Goal: Task Accomplishment & Management: Manage account settings

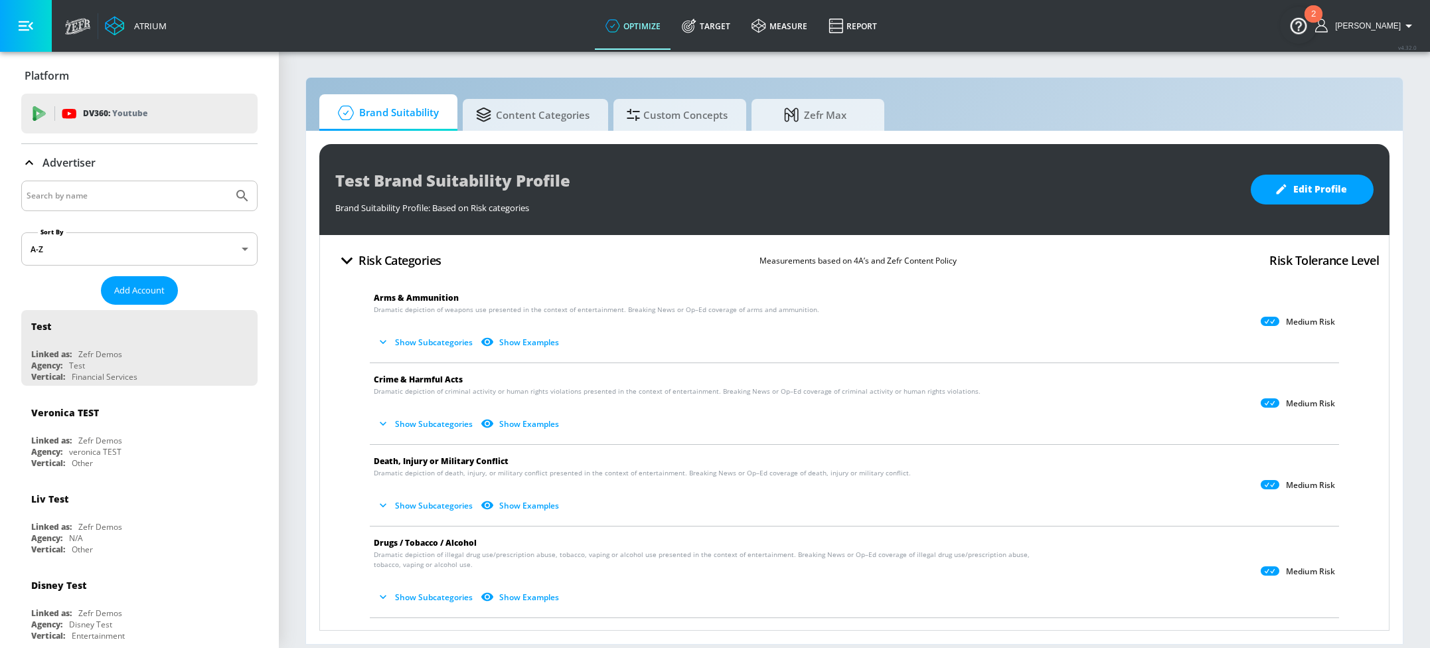
click at [115, 199] on input "Search by name" at bounding box center [127, 195] width 201 height 17
type input "b"
type input "sanofi"
click at [228, 181] on button "Submit Search" at bounding box center [242, 195] width 29 height 29
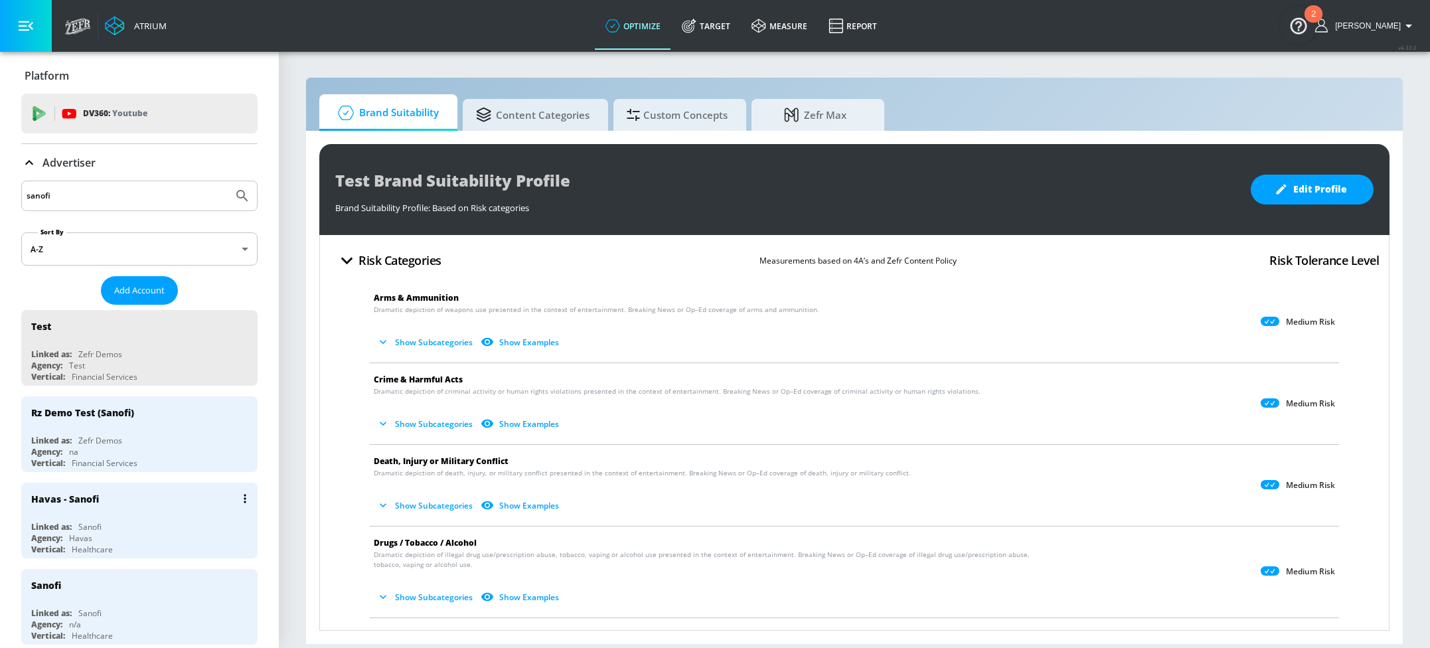
click at [185, 505] on div "Havas - Sanofi" at bounding box center [142, 499] width 223 height 32
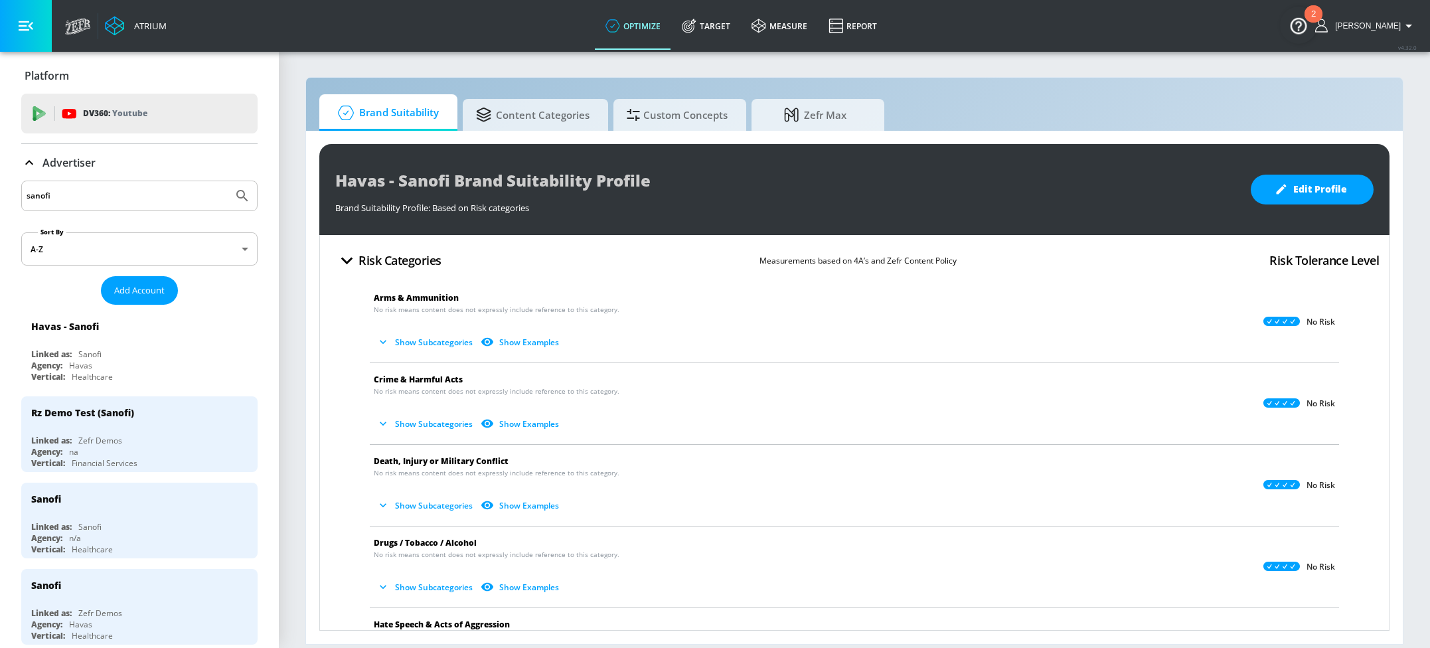
click at [35, 160] on icon at bounding box center [29, 163] width 16 height 16
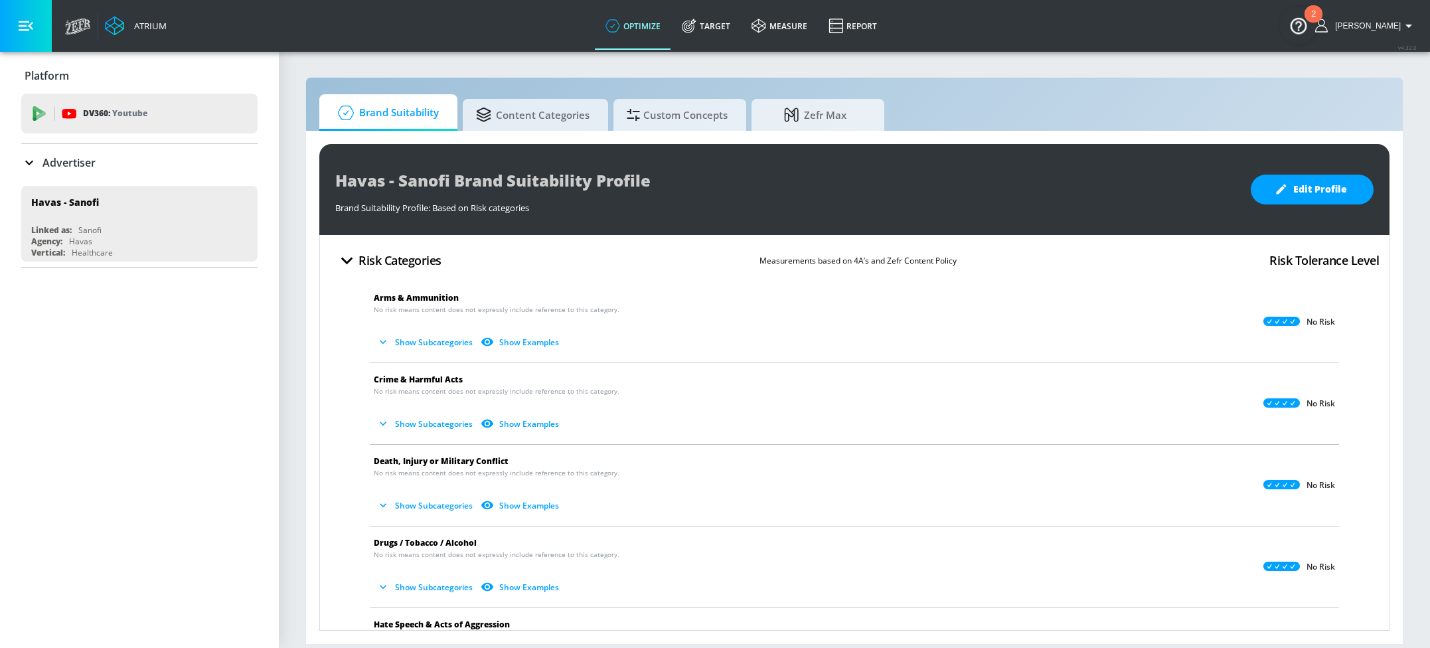
click at [31, 166] on icon at bounding box center [29, 163] width 16 height 16
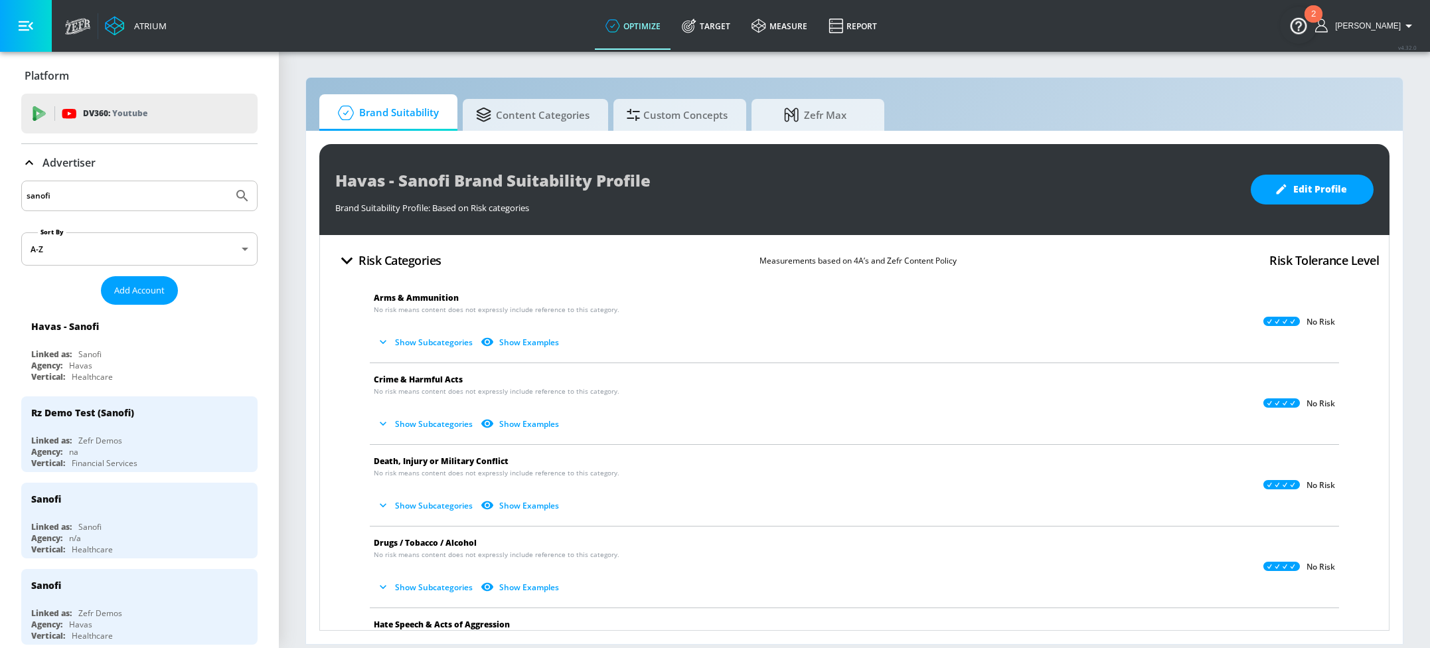
scroll to position [40, 0]
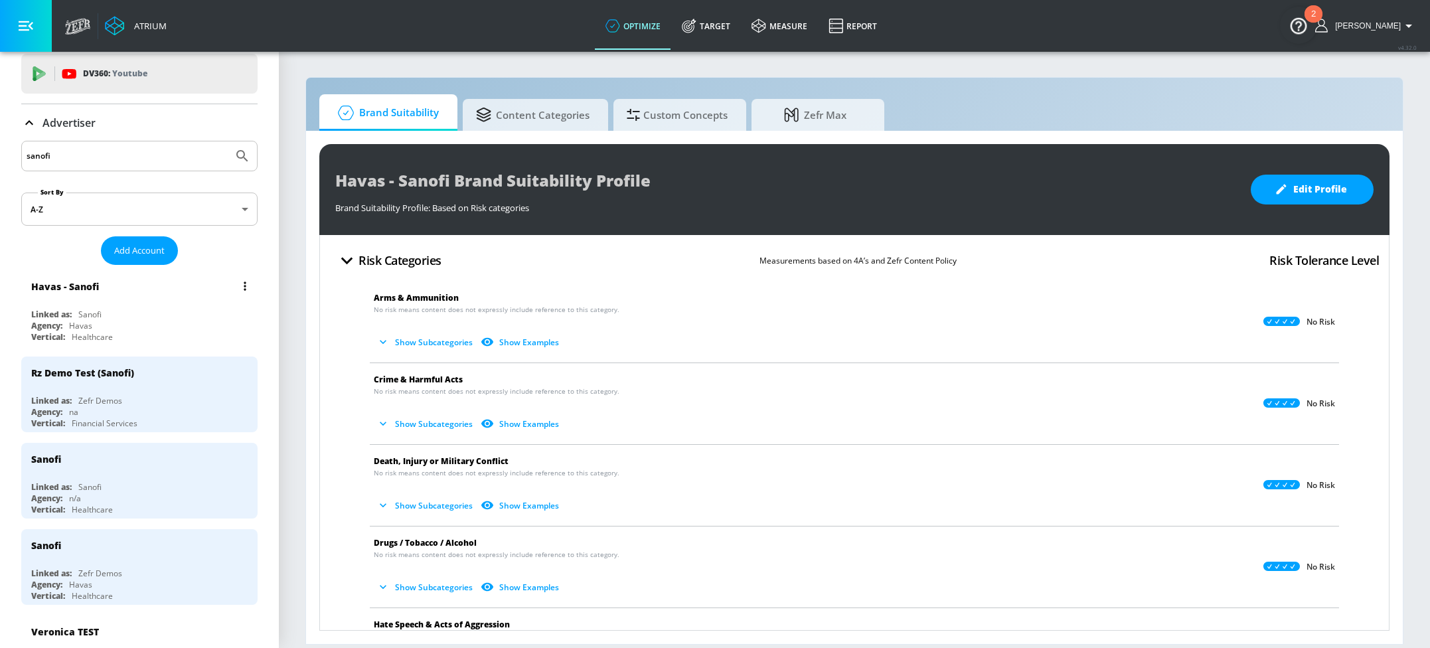
click at [151, 309] on div "Linked as: Sanofi" at bounding box center [142, 314] width 223 height 11
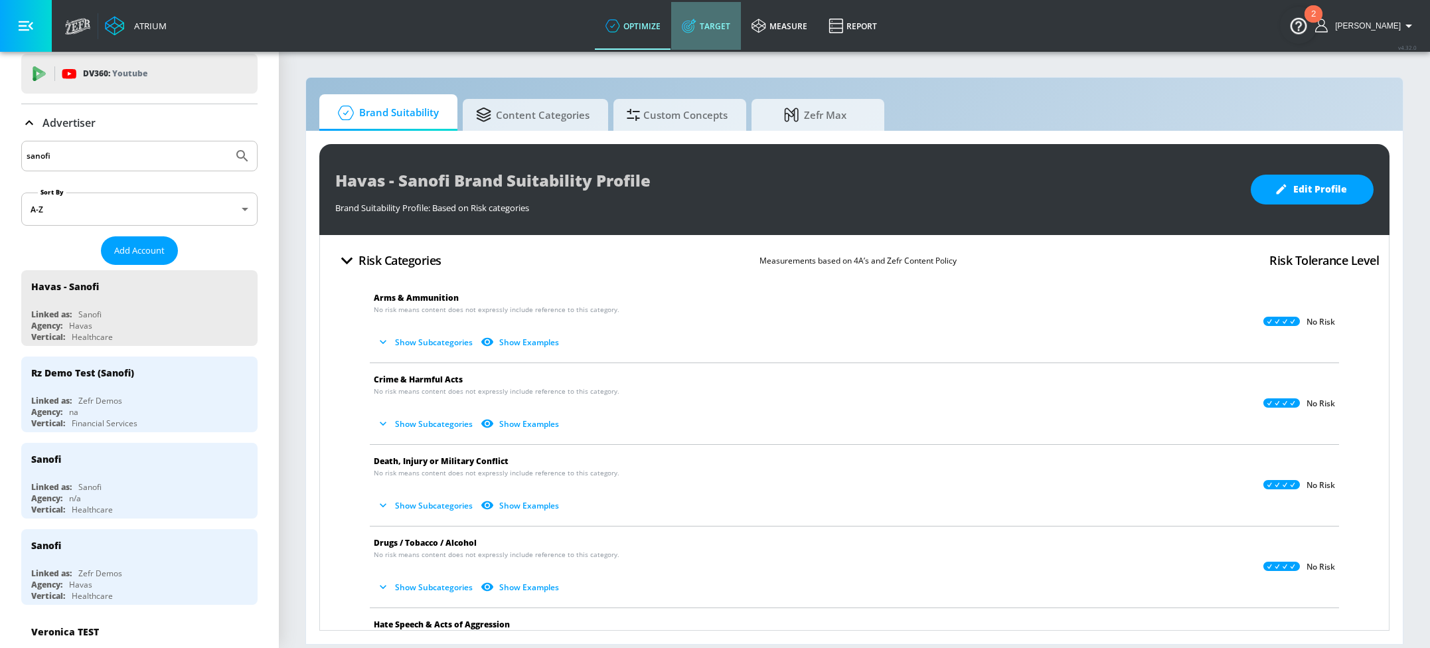
click at [741, 16] on link "Target" at bounding box center [706, 26] width 70 height 48
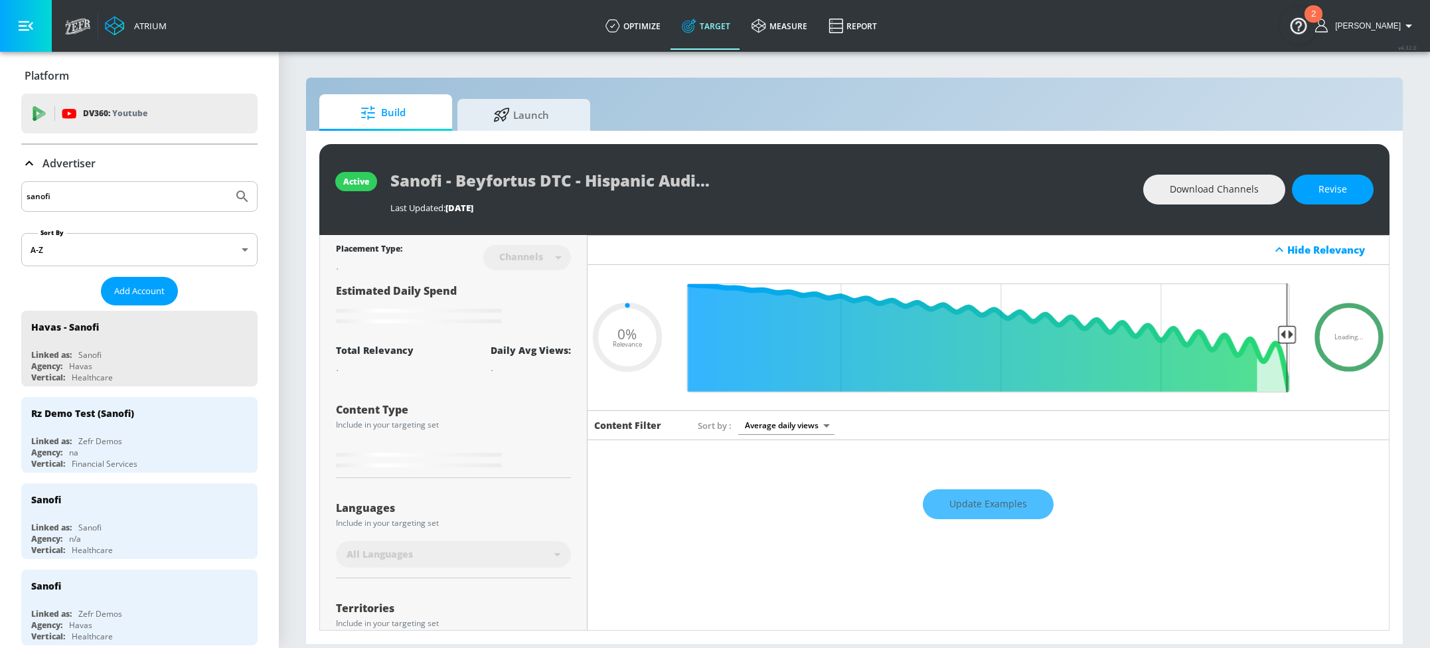
click at [34, 164] on icon at bounding box center [29, 163] width 16 height 16
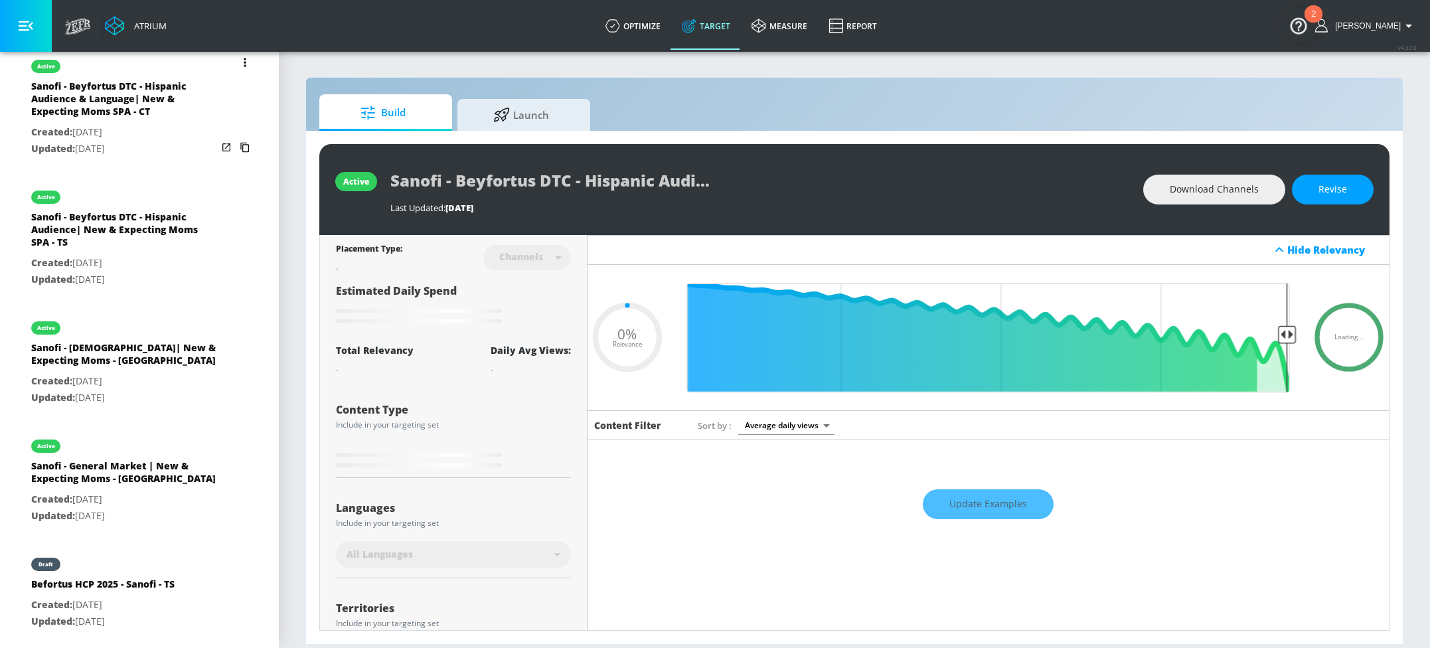
scroll to position [889, 0]
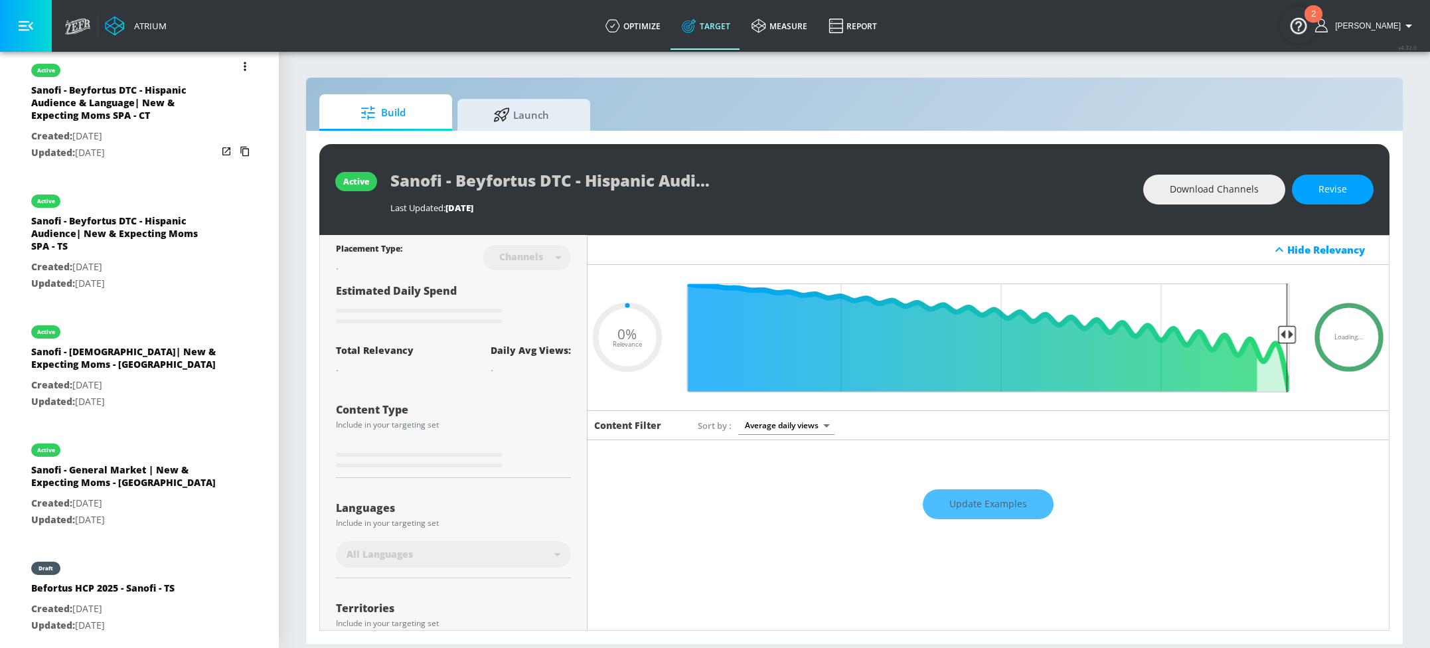
type input "0.4"
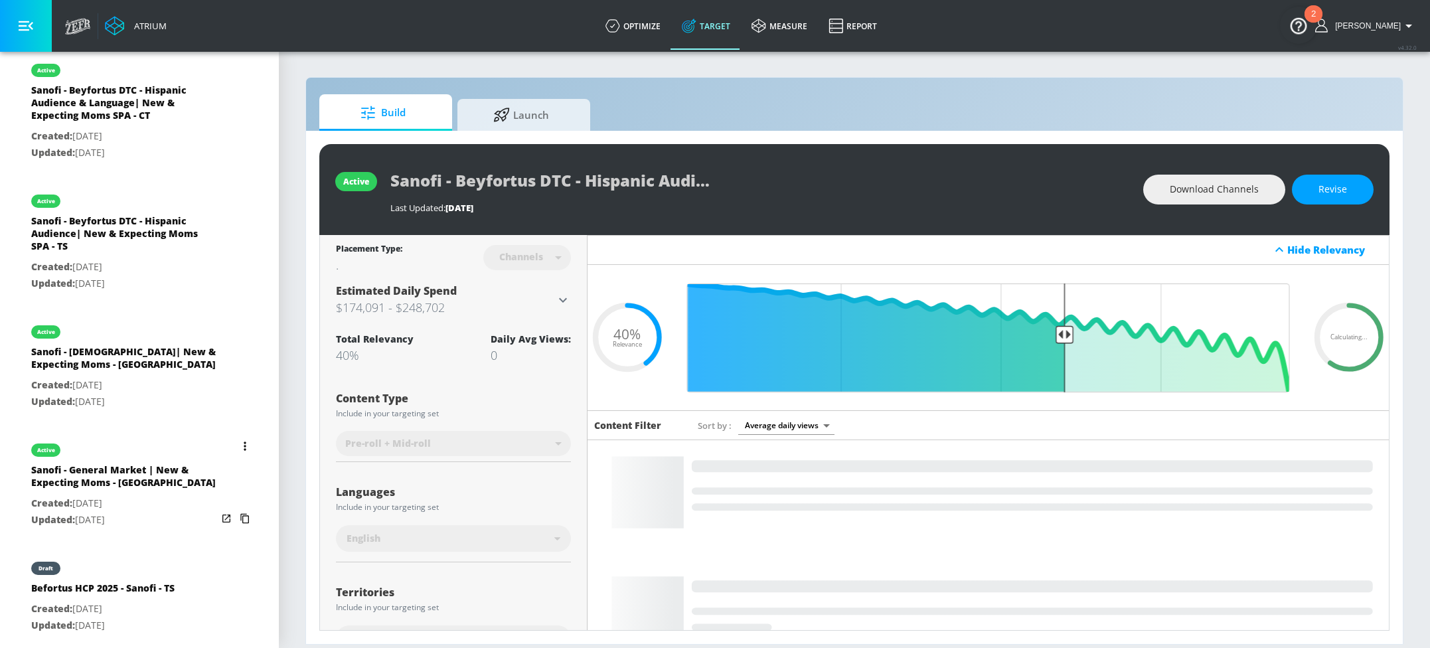
click at [139, 474] on div "Sanofi - General Market | New & Expecting Moms - [GEOGRAPHIC_DATA]" at bounding box center [124, 479] width 186 height 32
type input "Sanofi - General Market | New & Expecting Moms - [GEOGRAPHIC_DATA]"
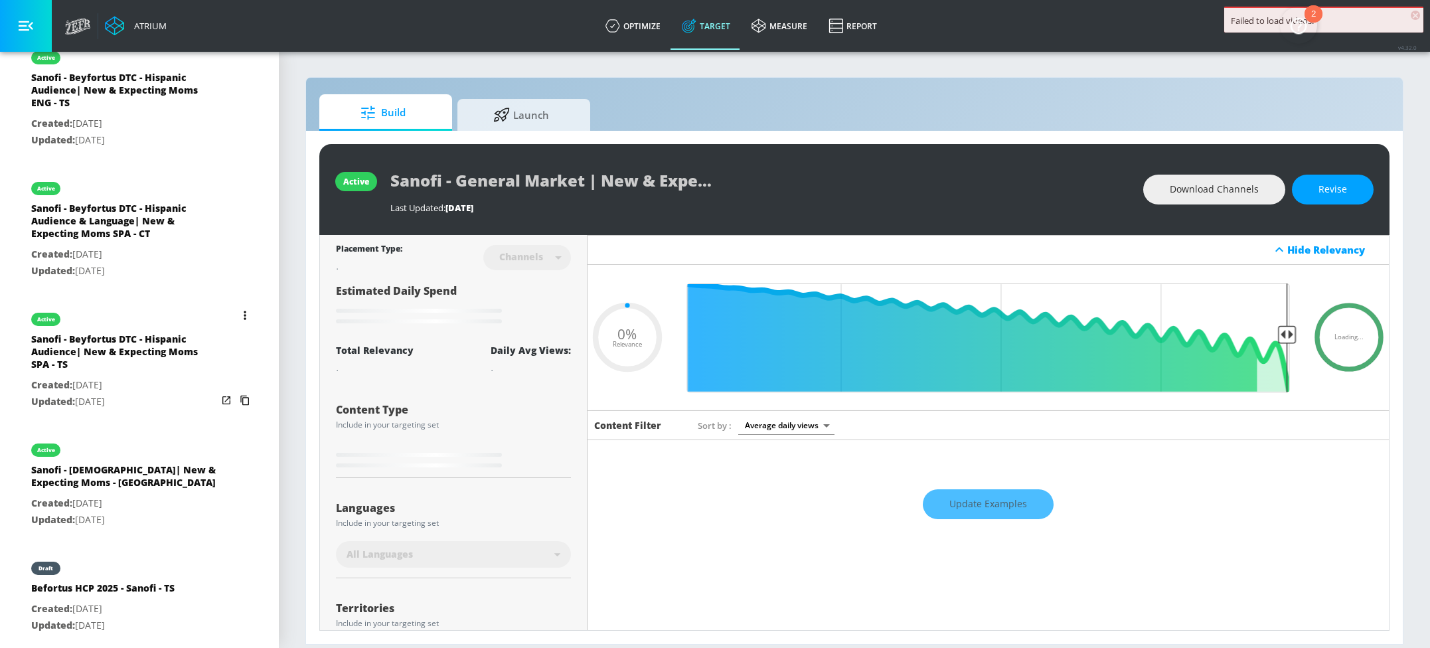
scroll to position [351, 0]
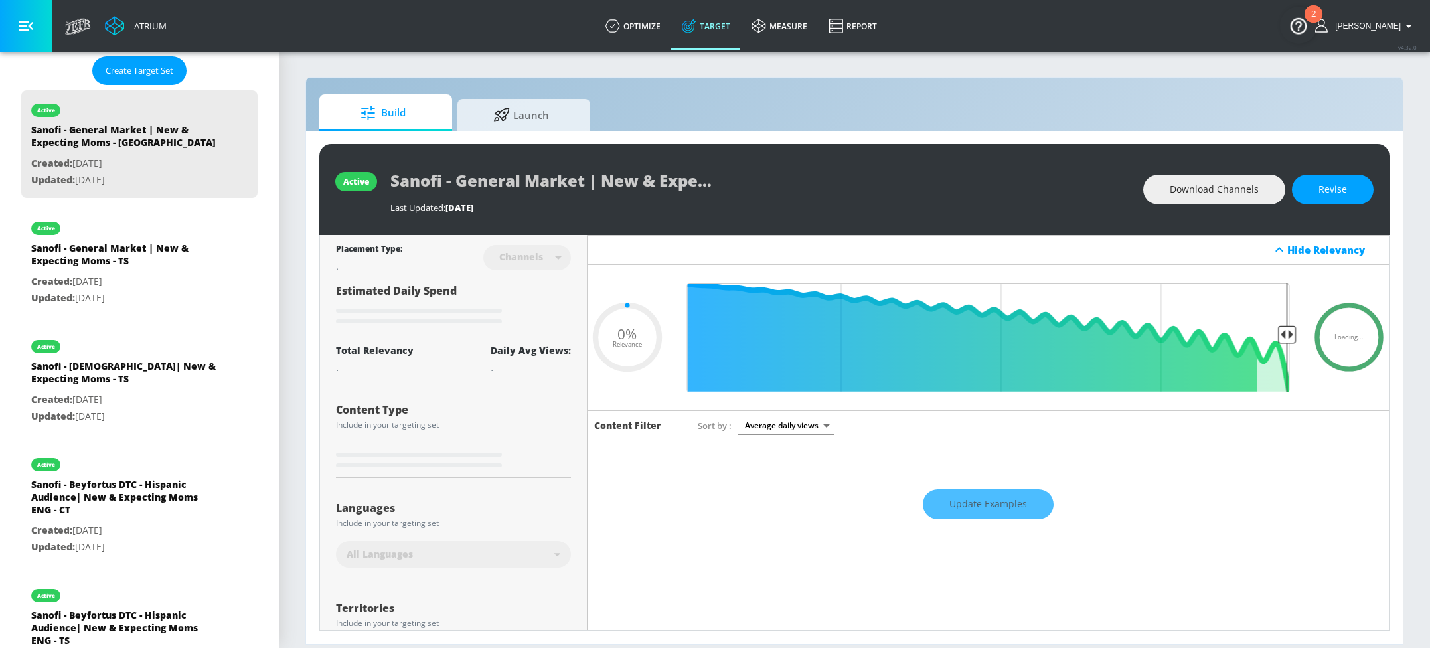
click at [986, 505] on div "Update Examples" at bounding box center [989, 504] width 802 height 46
click at [1321, 187] on span "Revise" at bounding box center [1333, 189] width 29 height 17
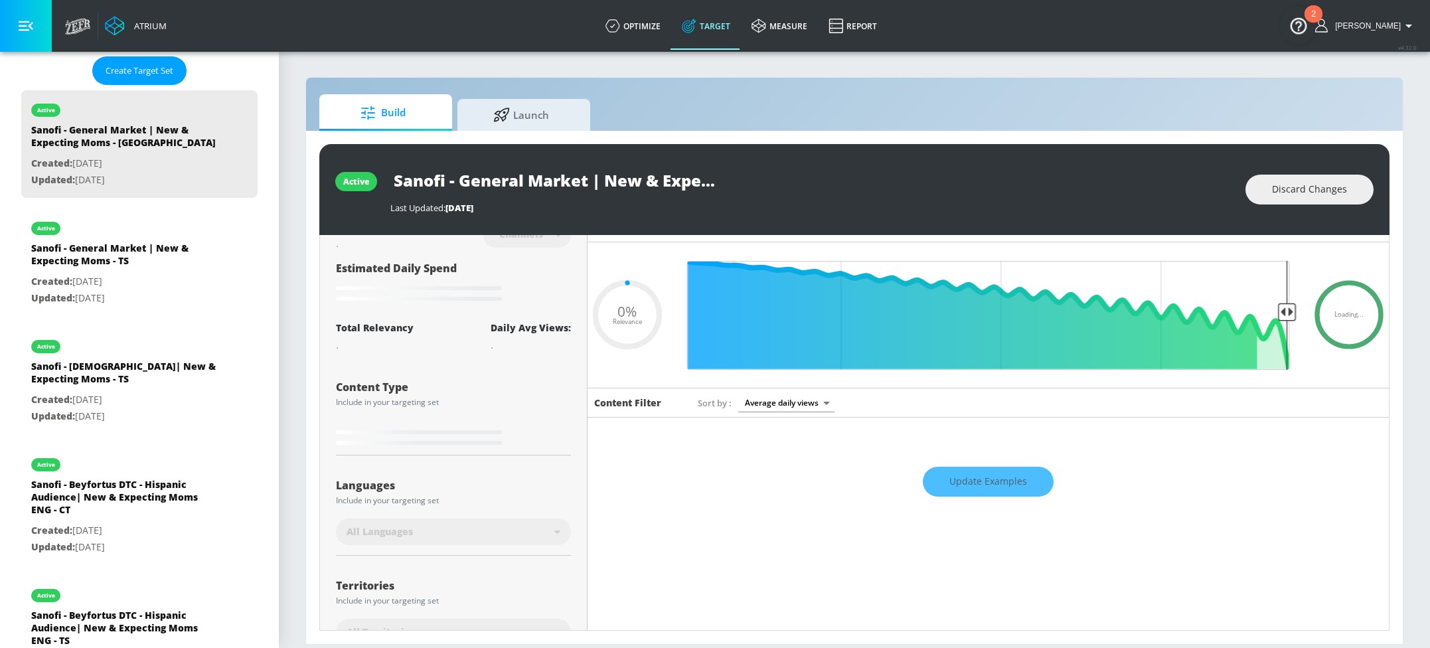
scroll to position [21, 0]
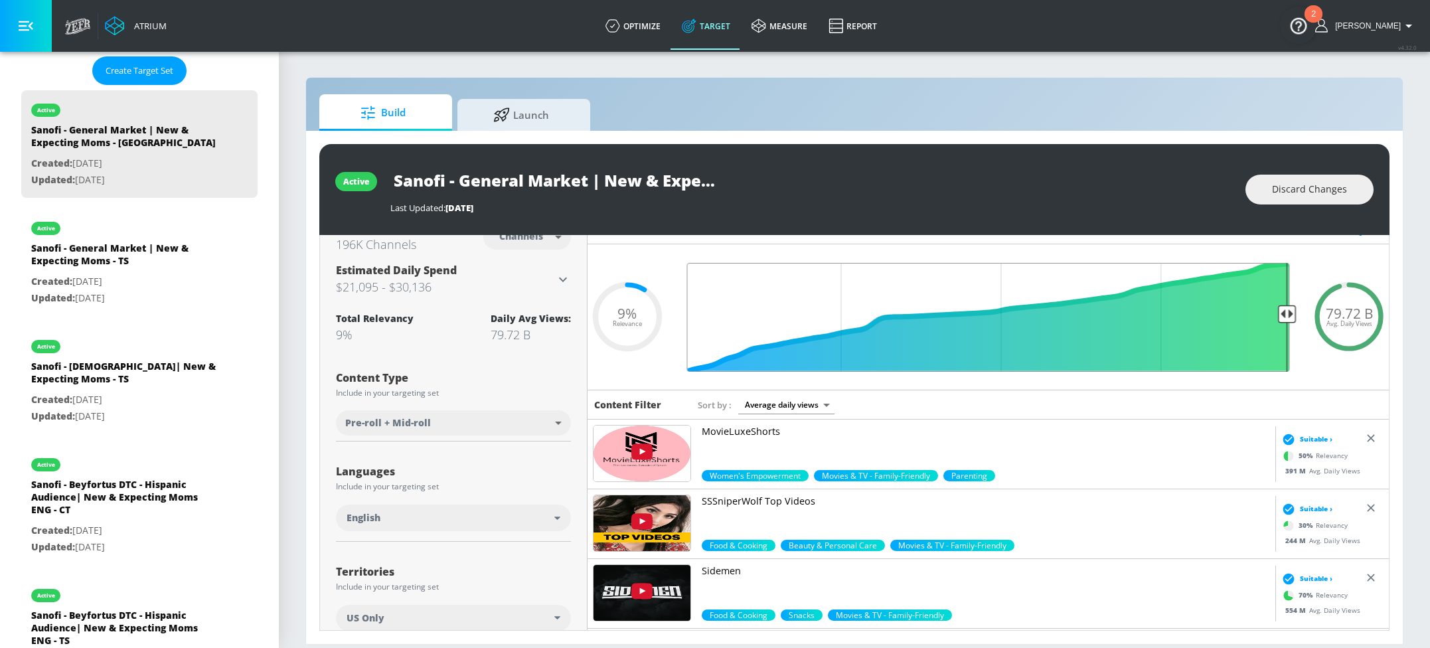
drag, startPoint x: 1266, startPoint y: 315, endPoint x: 1297, endPoint y: 316, distance: 31.2
type input "0.05"
click at [1297, 316] on input "Final Threshold" at bounding box center [989, 317] width 616 height 109
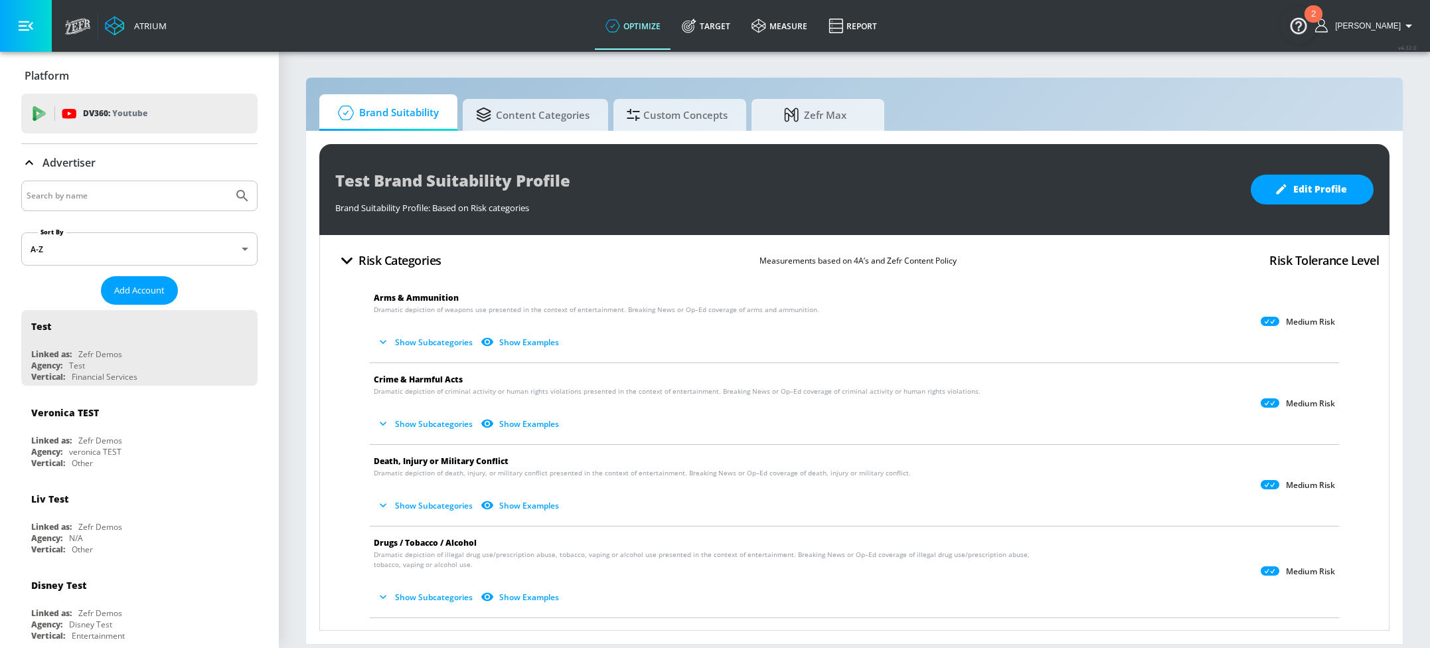
click at [108, 191] on input "Search by name" at bounding box center [127, 195] width 201 height 17
type input "sanofi"
click at [228, 181] on button "Submit Search" at bounding box center [242, 195] width 29 height 29
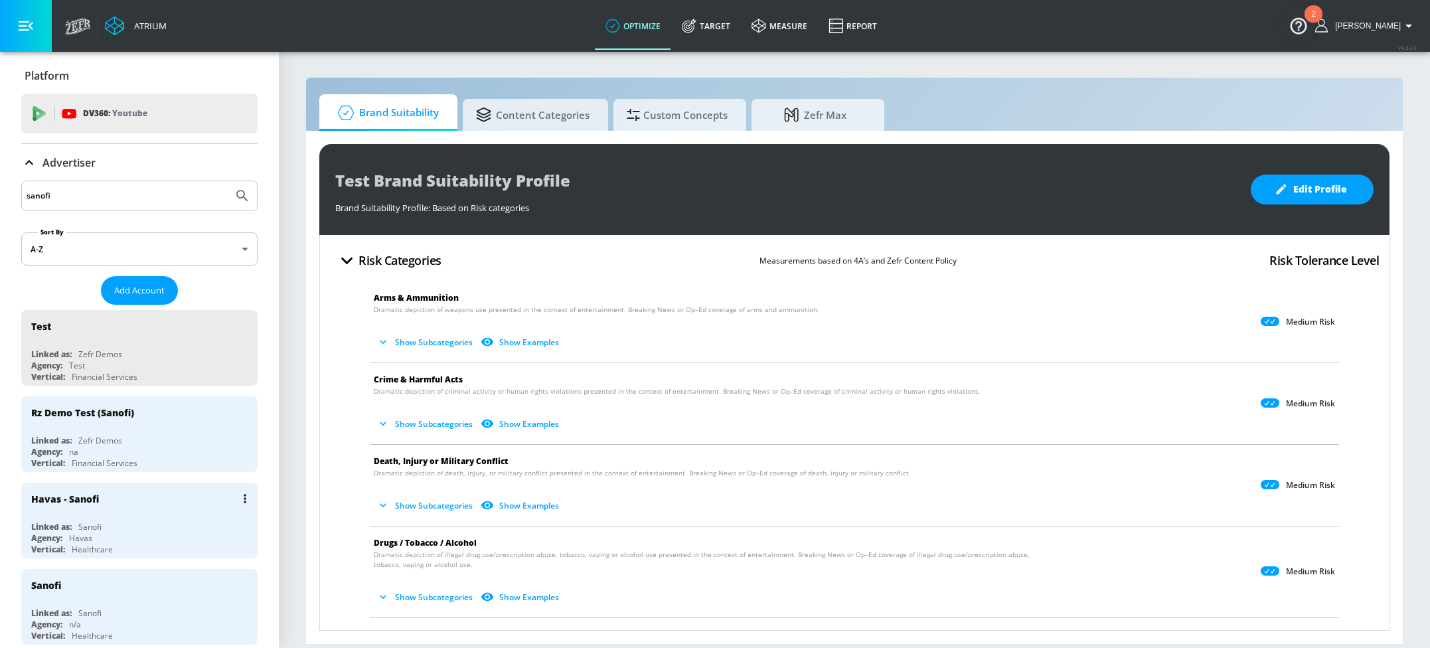
click at [130, 528] on div "Linked as: Sanofi" at bounding box center [142, 526] width 223 height 11
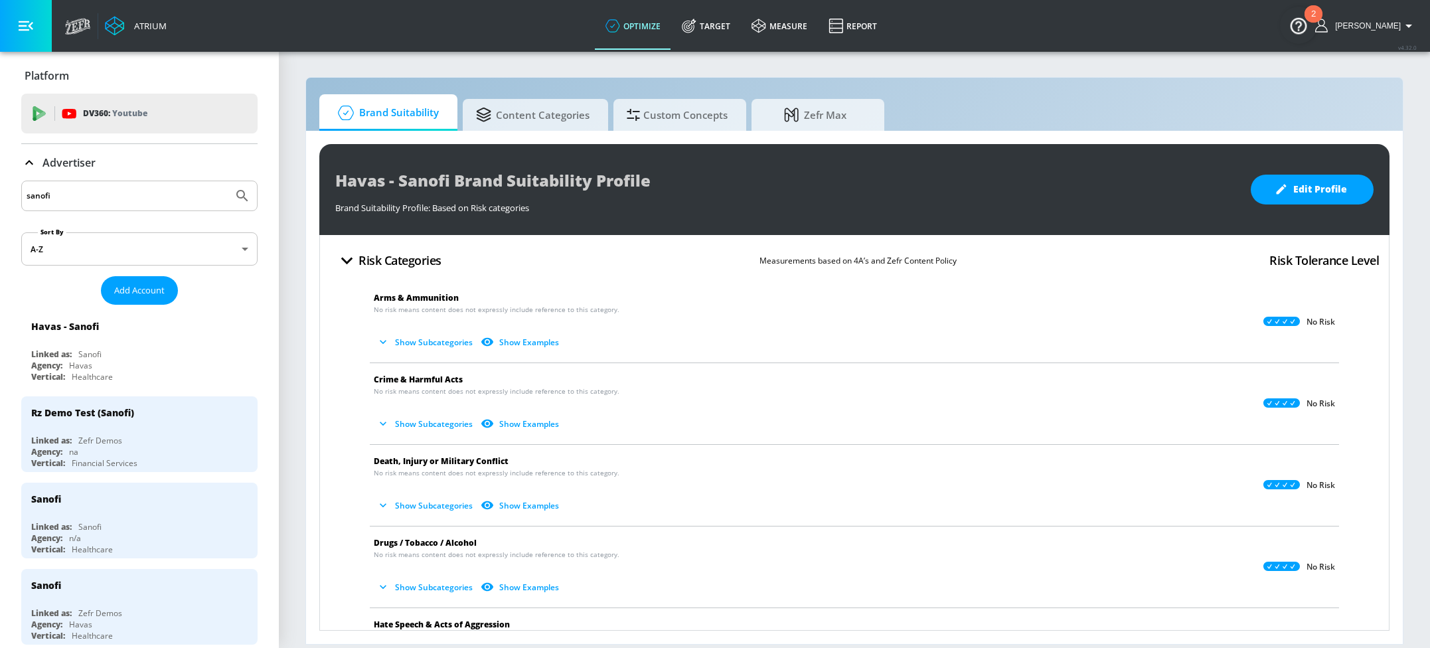
click at [26, 159] on icon at bounding box center [29, 163] width 16 height 16
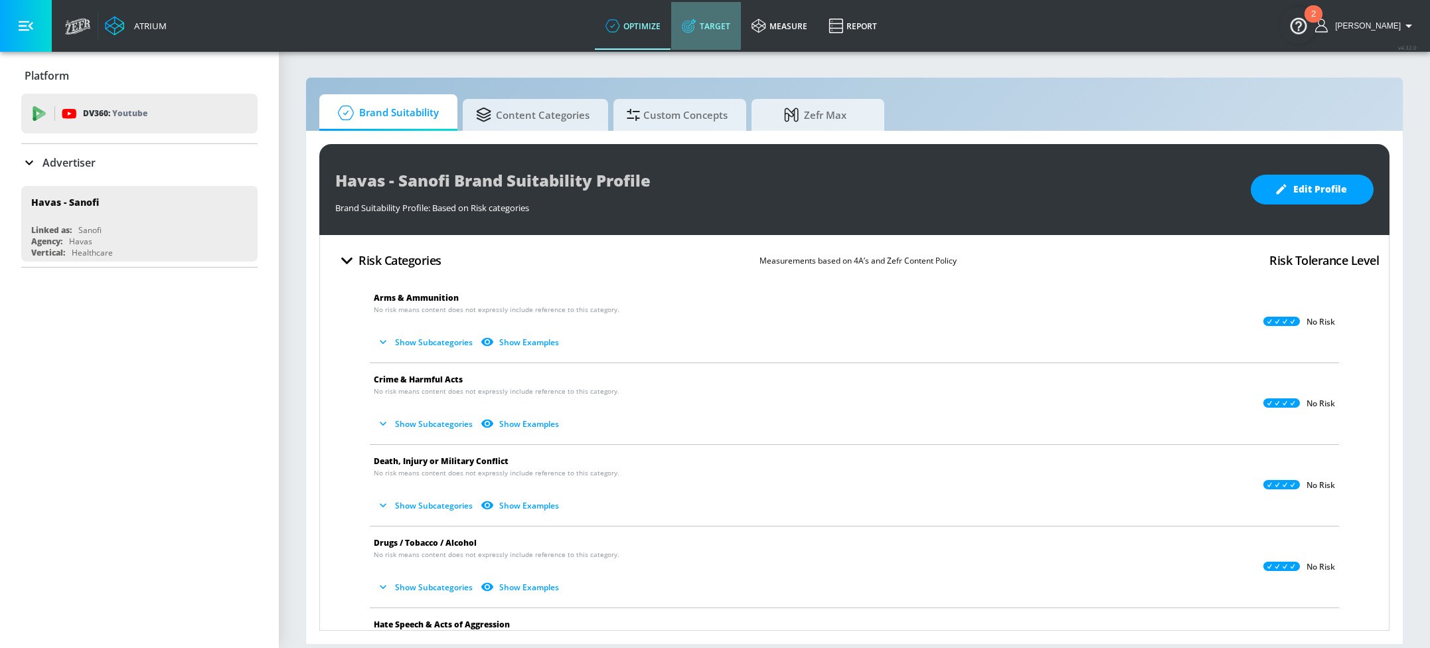
click at [730, 33] on link "Target" at bounding box center [706, 26] width 70 height 48
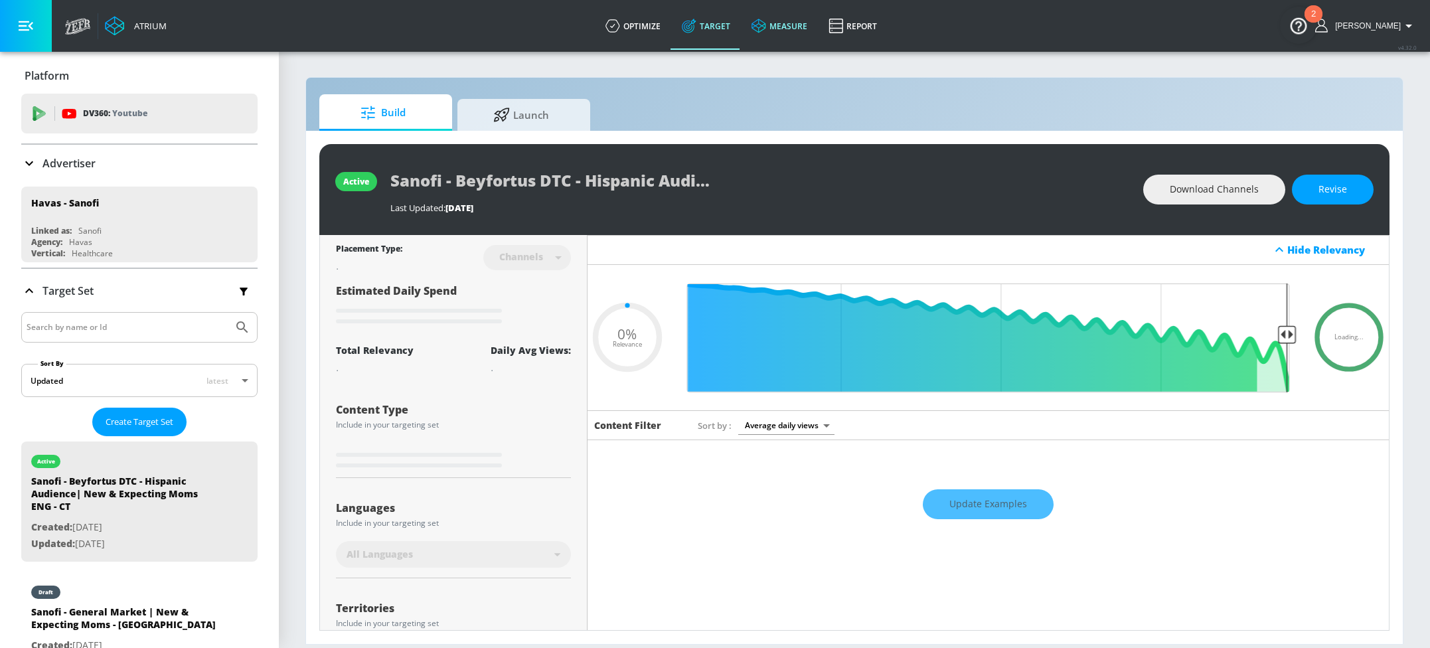
type input "0.05"
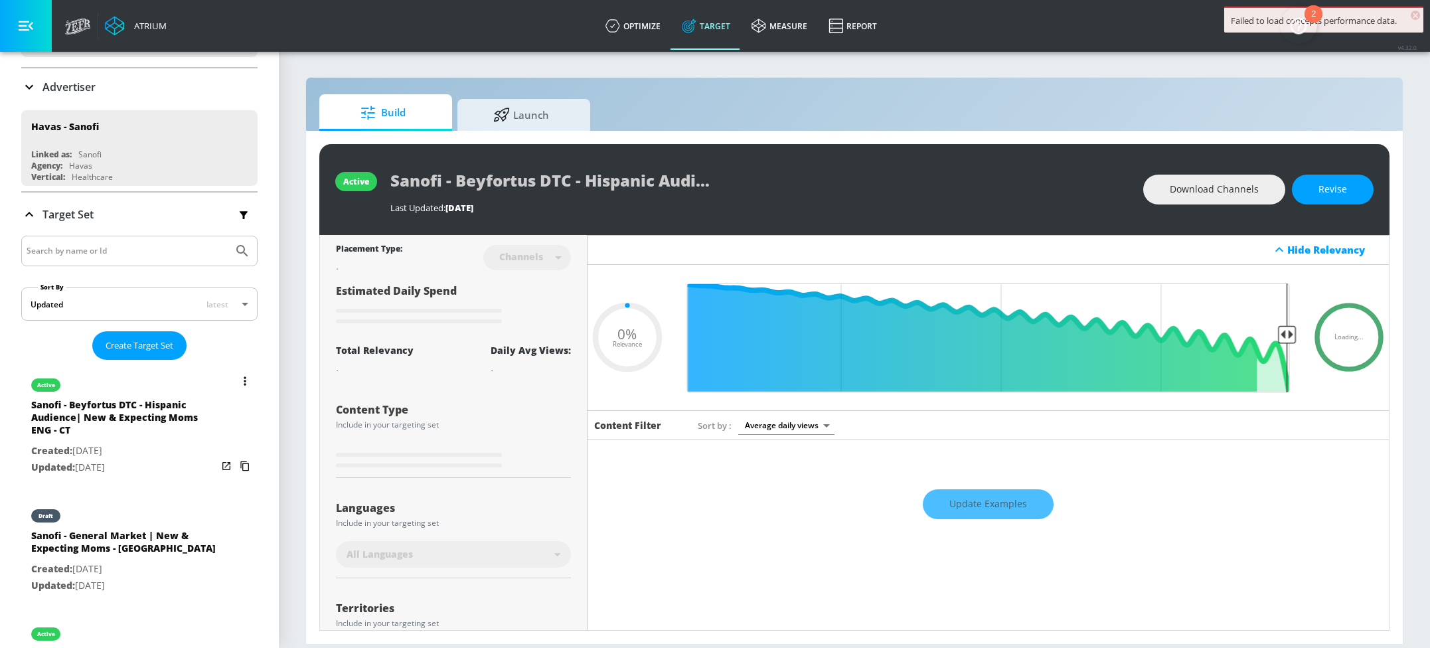
scroll to position [88, 0]
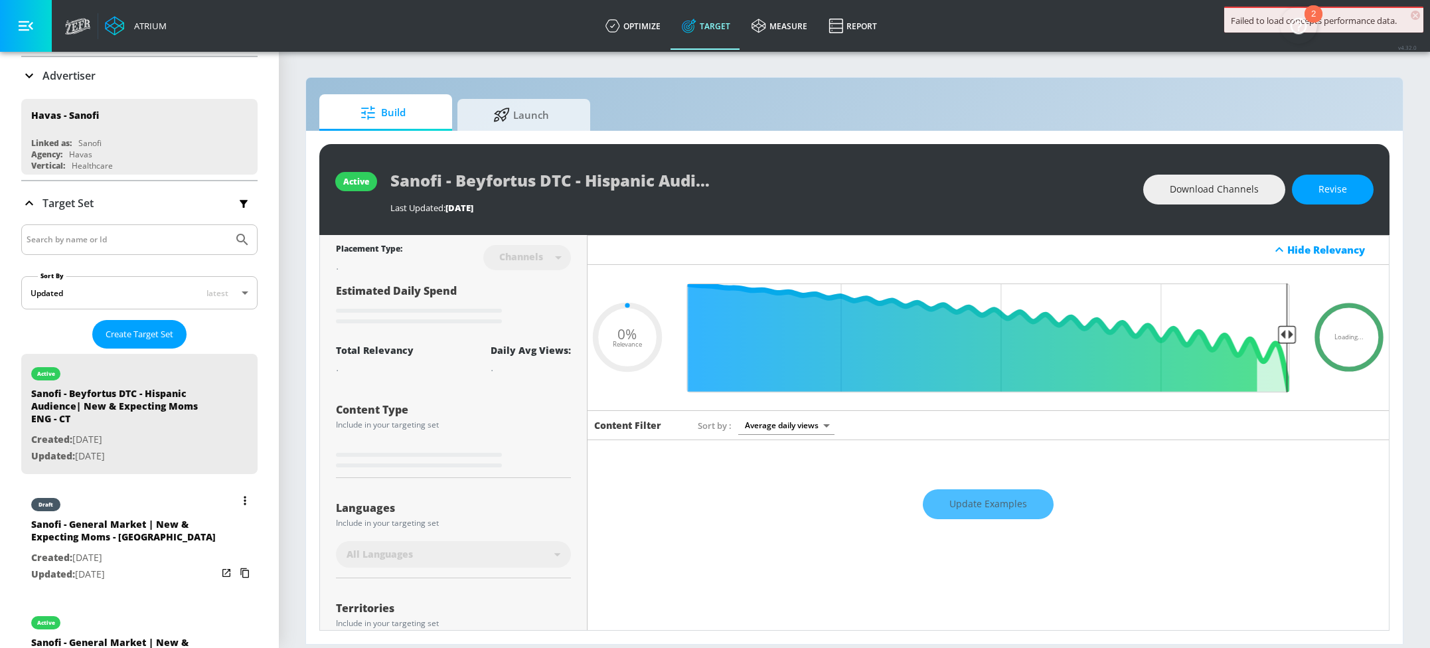
click at [137, 524] on div "Sanofi - General Market | New & Expecting Moms - [GEOGRAPHIC_DATA]" at bounding box center [124, 534] width 186 height 32
type input "Sanofi - General Market | New & Expecting Moms - [GEOGRAPHIC_DATA]"
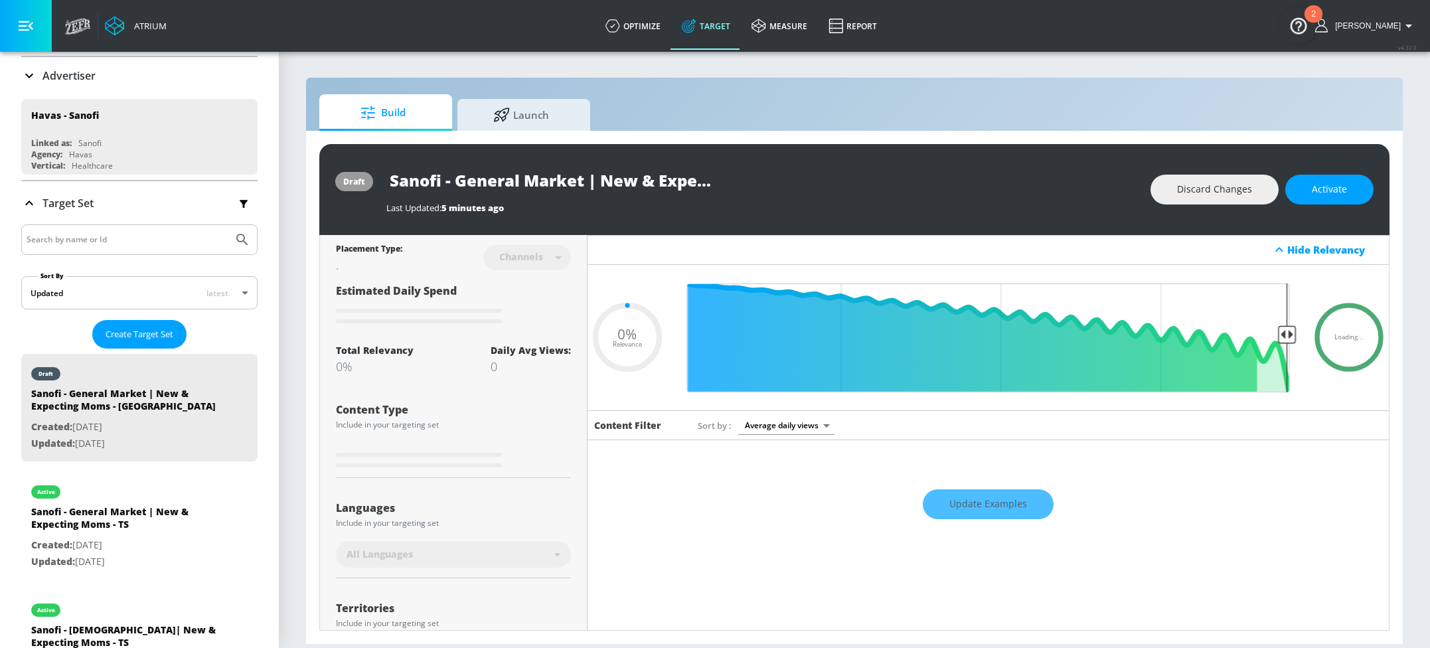
type input "0.05"
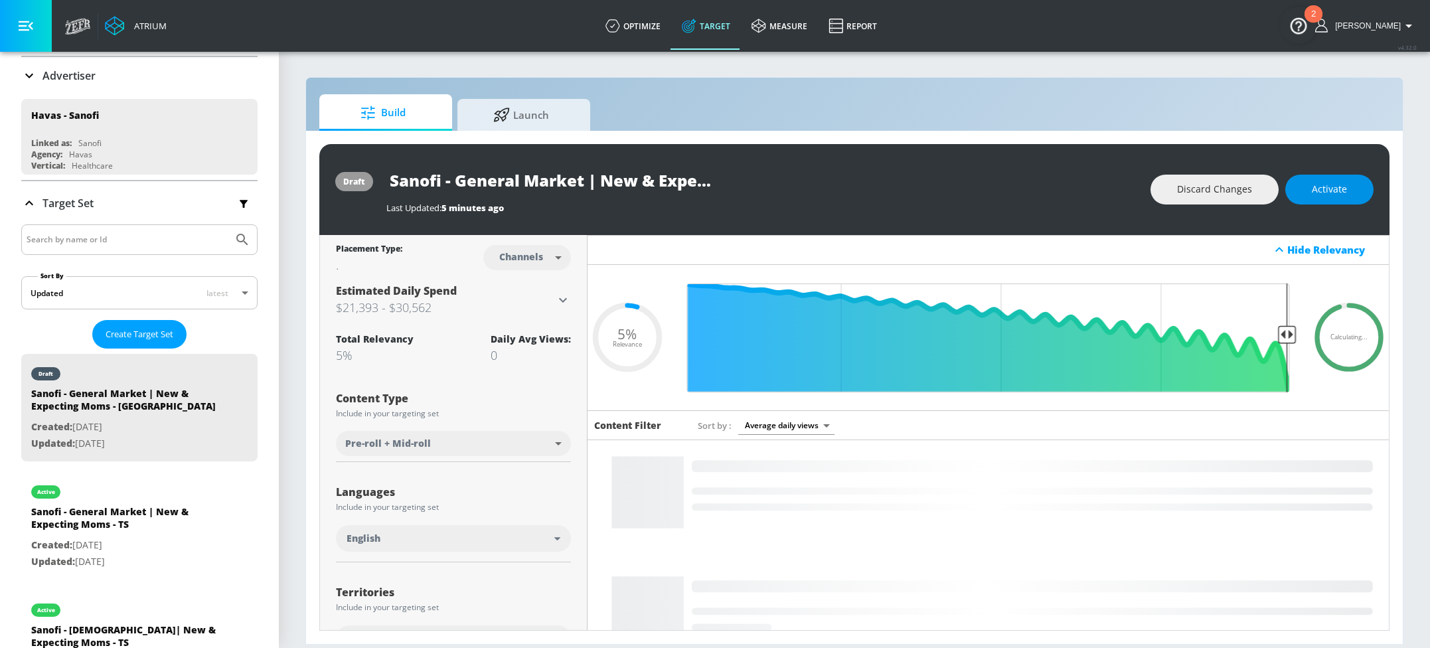
click at [1321, 187] on span "Activate" at bounding box center [1329, 189] width 35 height 17
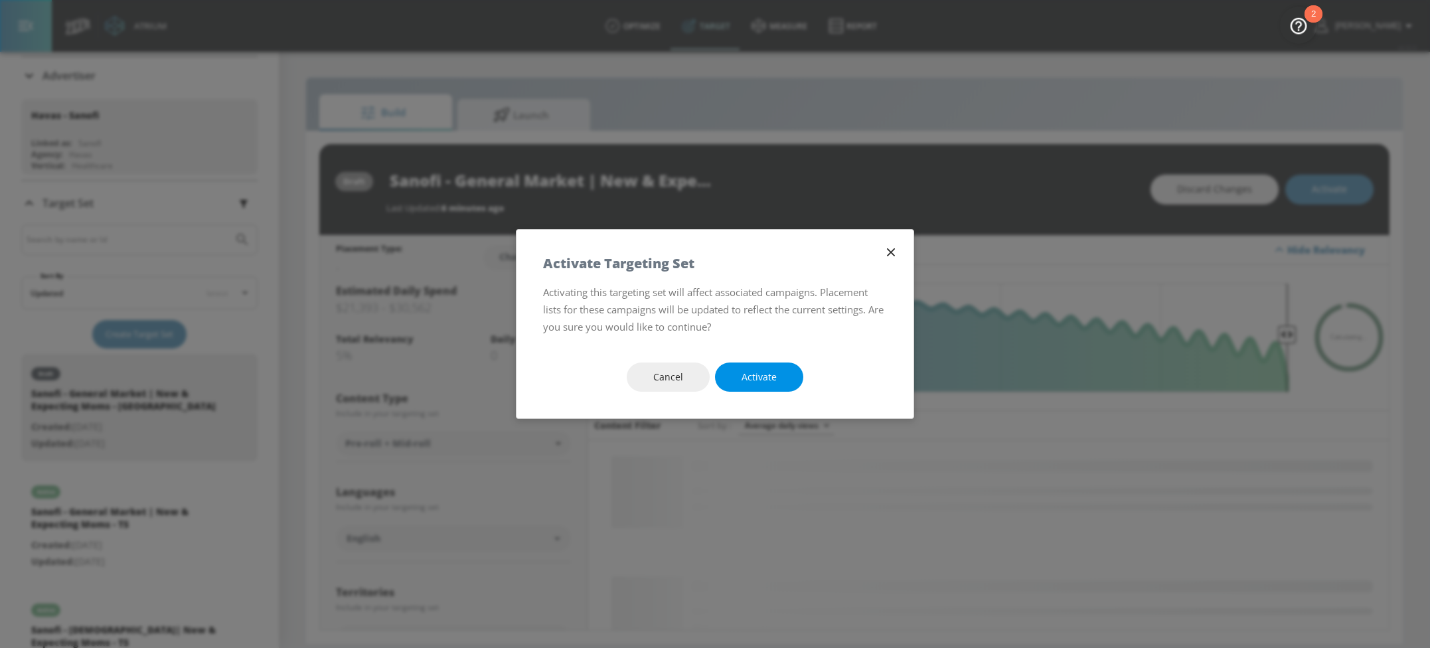
click at [756, 374] on span "Activate" at bounding box center [759, 377] width 35 height 17
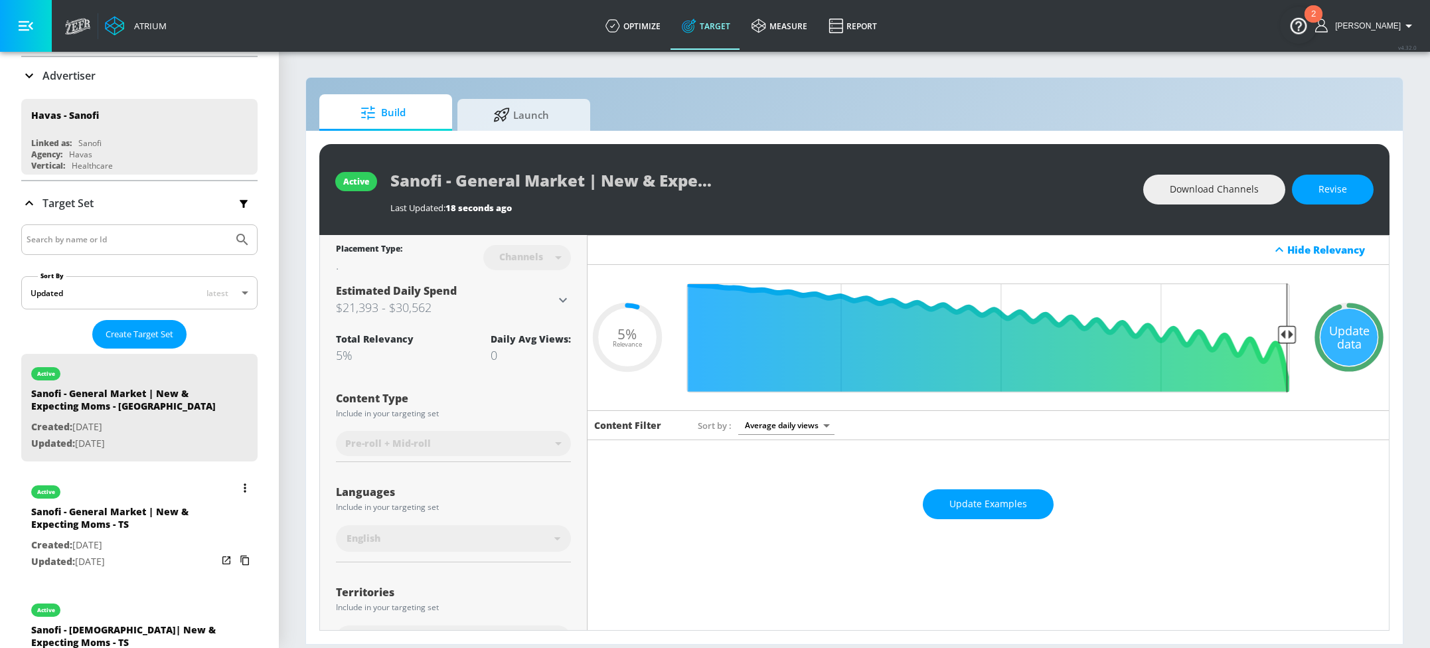
click at [137, 517] on div "Sanofi - General Market | New & Expecting Moms - TS" at bounding box center [124, 521] width 186 height 32
type input "Sanofi - General Market | New & Expecting Moms - TS"
type input "videos"
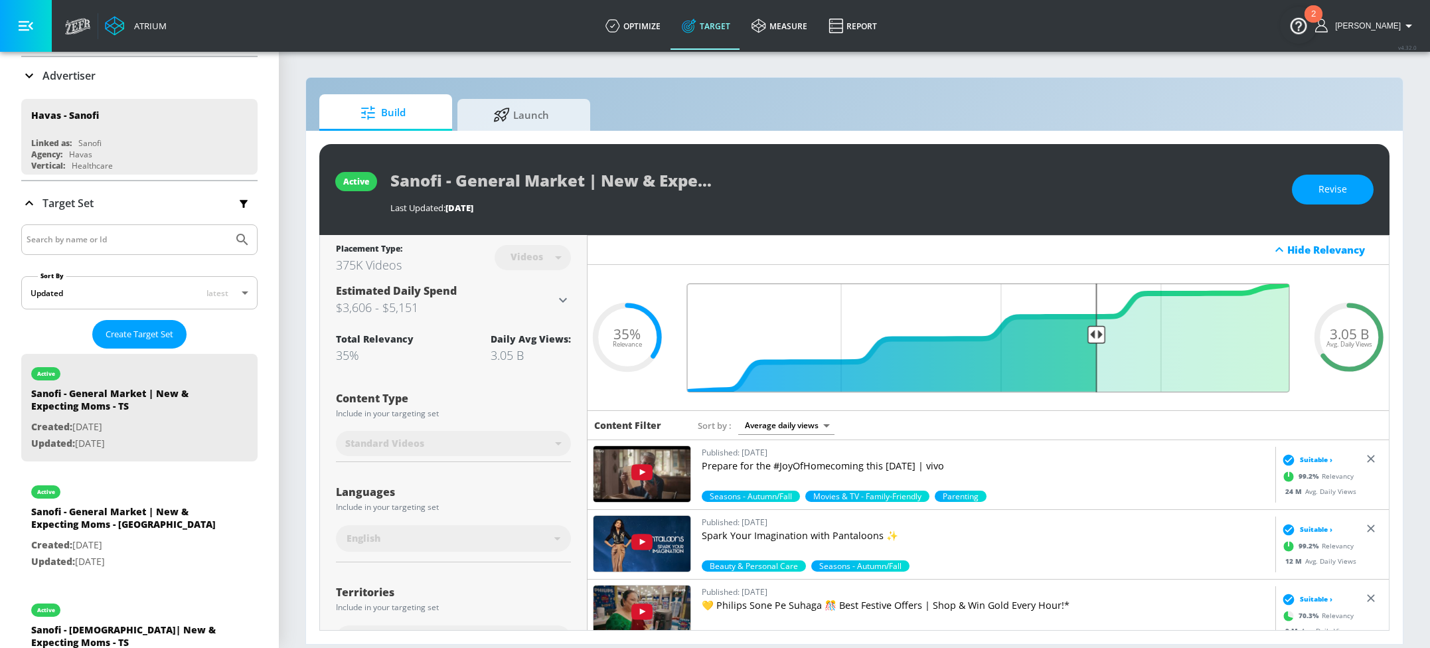
drag, startPoint x: 1097, startPoint y: 335, endPoint x: 1224, endPoint y: 339, distance: 127.5
click at [1224, 339] on input "Final Threshold" at bounding box center [989, 337] width 616 height 109
click at [1340, 192] on span "Revise" at bounding box center [1333, 189] width 29 height 17
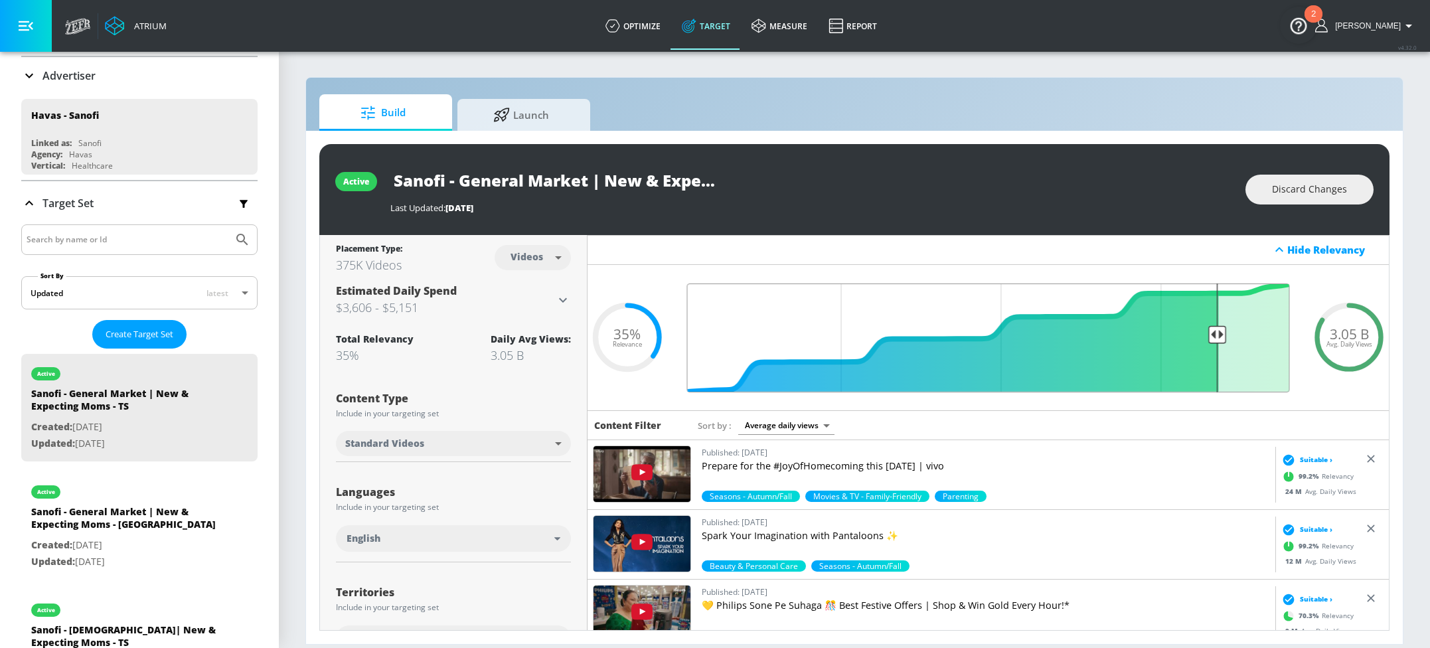
drag, startPoint x: 1094, startPoint y: 331, endPoint x: 1214, endPoint y: 335, distance: 120.2
type input "0.16"
click at [1214, 335] on input "Final Threshold" at bounding box center [989, 337] width 616 height 109
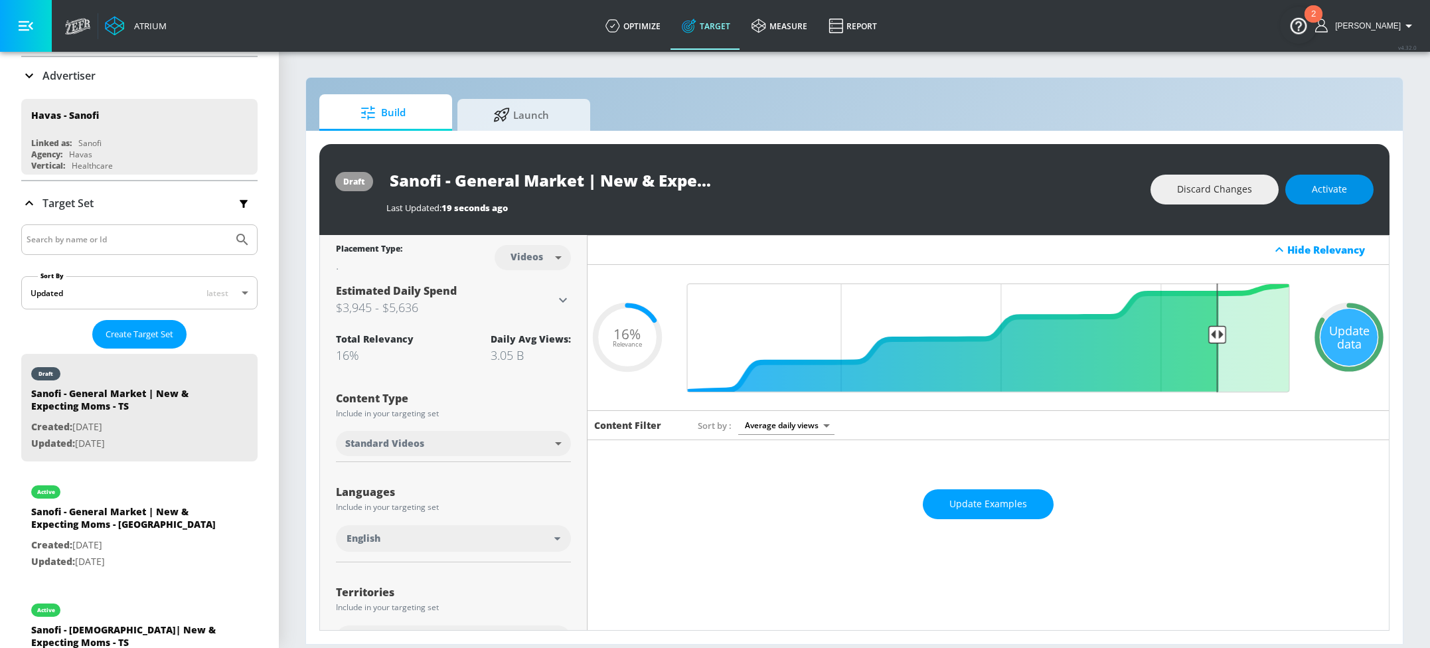
click at [1317, 196] on span "Activate" at bounding box center [1329, 189] width 35 height 17
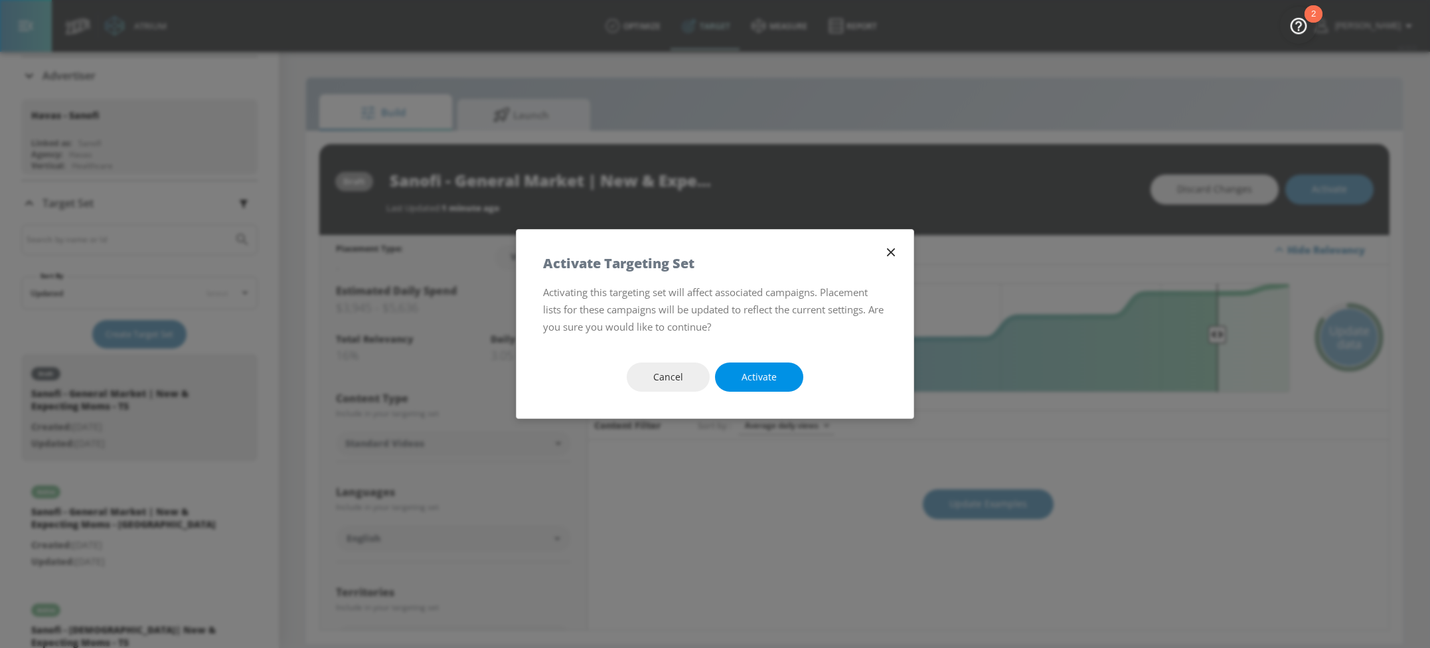
click at [762, 376] on span "Activate" at bounding box center [759, 377] width 35 height 17
